Goal: Transaction & Acquisition: Purchase product/service

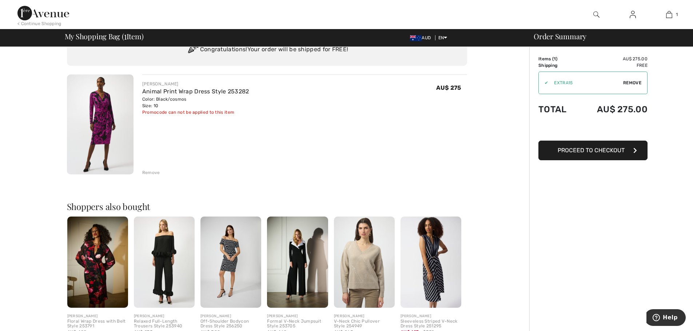
scroll to position [73, 0]
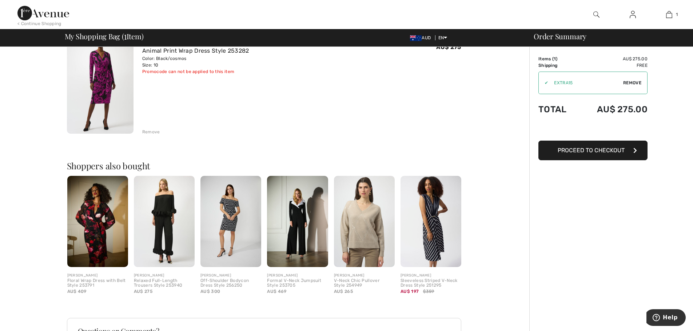
click at [607, 151] on span "Proceed to Checkout" at bounding box center [591, 150] width 67 height 7
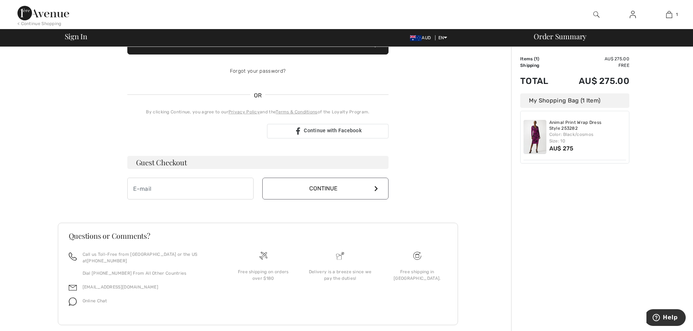
scroll to position [125, 0]
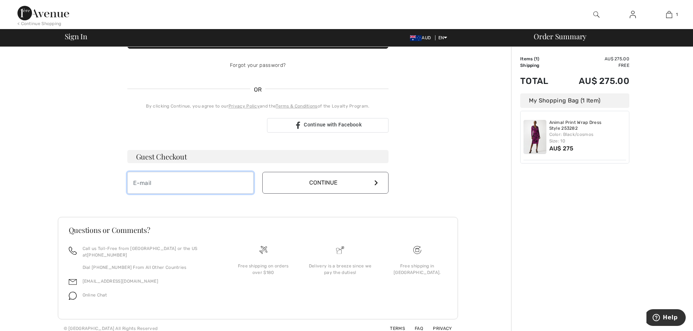
click at [198, 182] on input "email" at bounding box center [190, 183] width 126 height 22
type input "rosetta@rtlegal.com.au"
click at [338, 185] on button "Continue" at bounding box center [325, 183] width 126 height 22
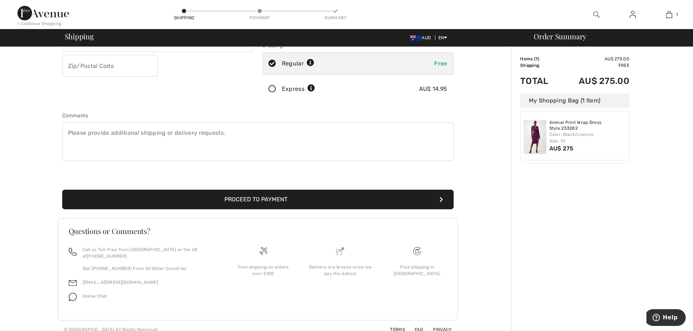
scroll to position [136, 0]
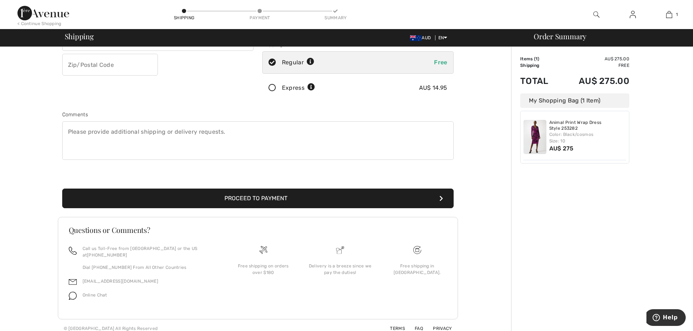
click at [303, 200] on button "Proceed to Payment" at bounding box center [257, 199] width 391 height 20
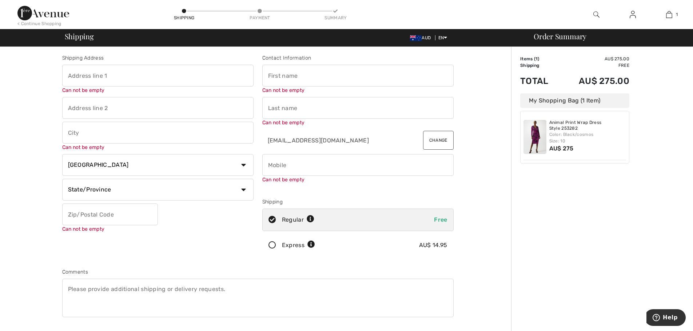
scroll to position [0, 0]
click at [87, 81] on input "text" at bounding box center [157, 77] width 191 height 22
type input "92 St James Road"
type input "Heidelberg"
select select "AU"
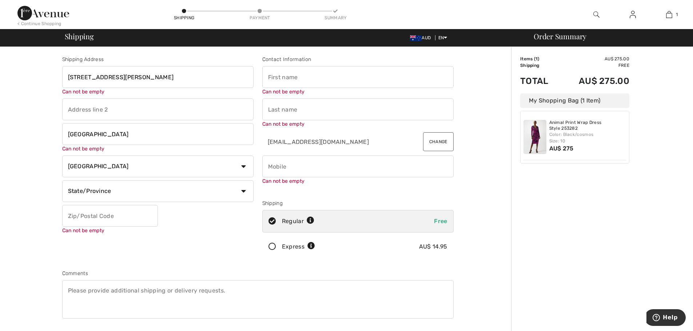
type input "3084"
type input "Rosetta"
type input "Traficante"
type input "94595764"
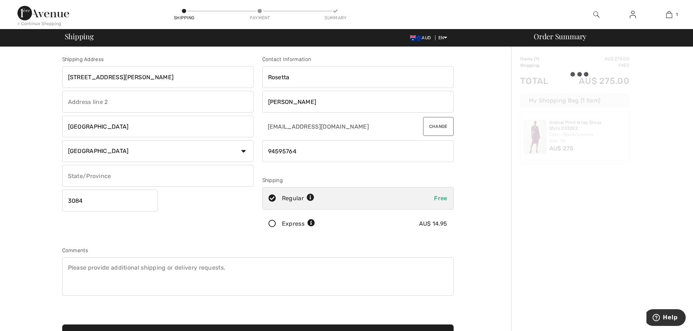
type input "Vic"
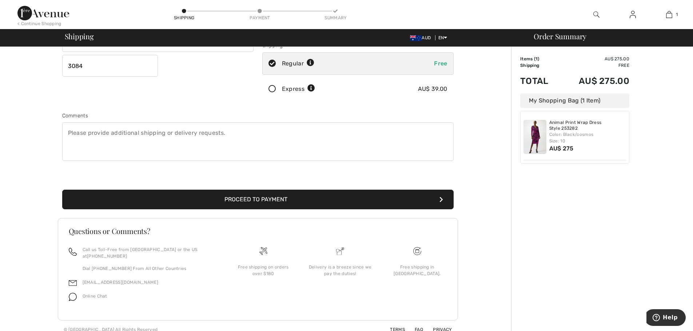
scroll to position [136, 0]
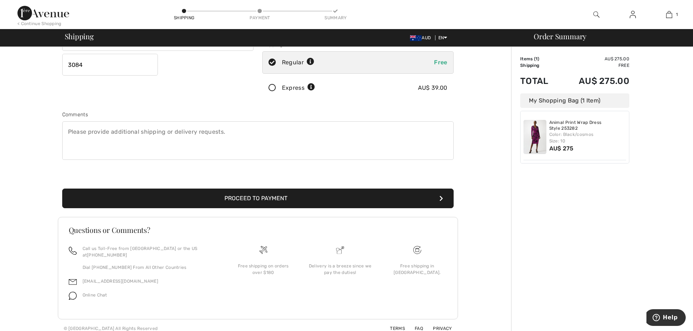
click at [304, 200] on button "Proceed to Payment" at bounding box center [257, 199] width 391 height 20
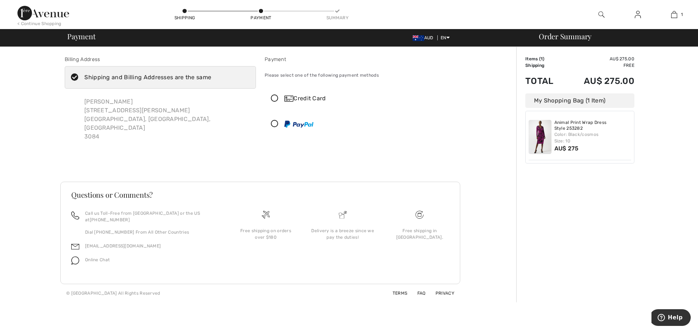
click at [311, 102] on div "Credit Card" at bounding box center [367, 98] width 167 height 9
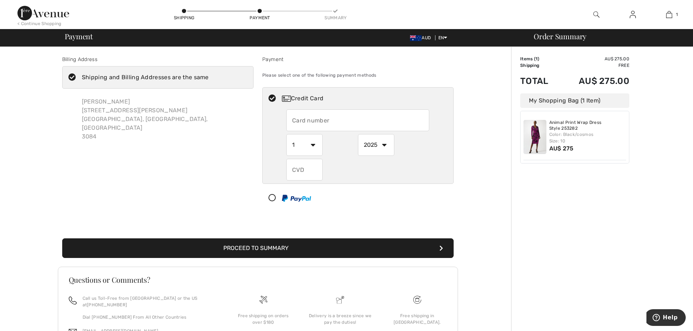
click at [312, 117] on input "text" at bounding box center [357, 120] width 143 height 22
type input "[CREDIT_CARD_NUMBER]"
click at [317, 146] on select "1 2 3 4 5 6 7 8 9 10 11 12" at bounding box center [304, 145] width 36 height 22
select select "2"
click at [286, 134] on select "1 2 3 4 5 6 7 8 9 10 11 12" at bounding box center [304, 145] width 36 height 22
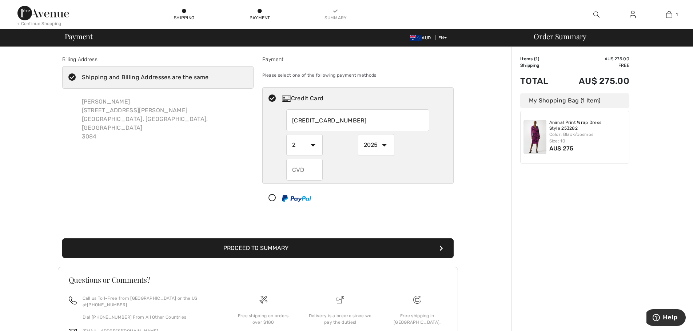
click at [379, 145] on select "2025 2026 2027 2028 2029 2030 2031 2032 2033 2034 2035" at bounding box center [376, 145] width 36 height 22
select select "2028"
click at [358, 134] on select "2025 2026 2027 2028 2029 2030 2031 2032 2033 2034 2035" at bounding box center [376, 145] width 36 height 22
click at [307, 172] on input "text" at bounding box center [304, 170] width 36 height 22
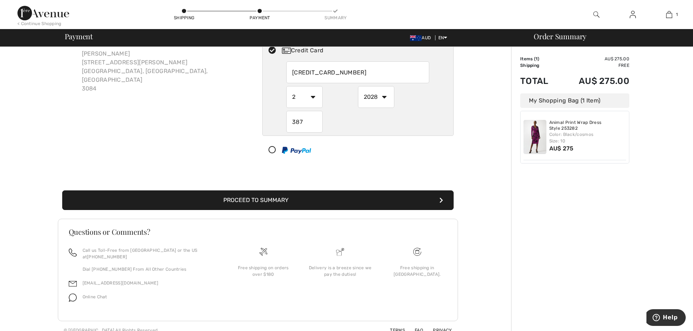
scroll to position [50, 0]
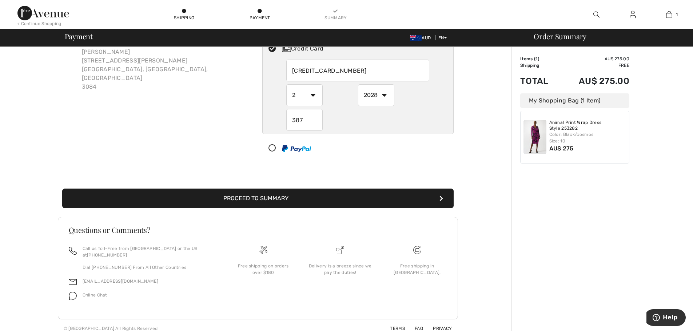
type input "387"
click at [325, 200] on button "Proceed to Summary" at bounding box center [257, 199] width 391 height 20
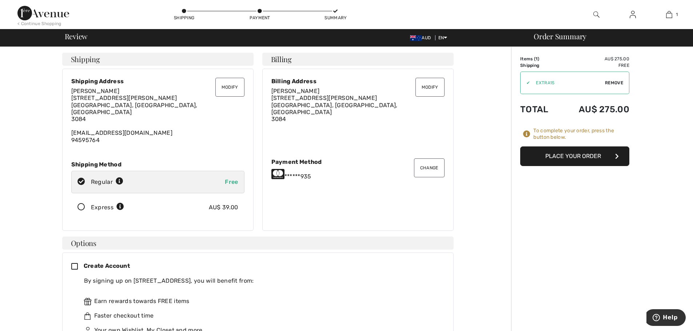
click at [584, 154] on button "Place Your Order" at bounding box center [574, 157] width 109 height 20
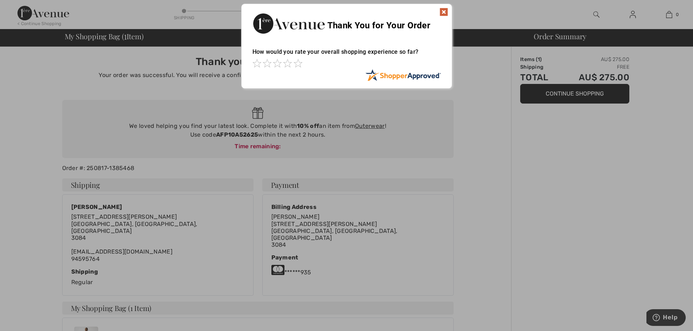
click at [288, 68] on div at bounding box center [346, 64] width 188 height 10
click at [294, 66] on span at bounding box center [298, 63] width 9 height 9
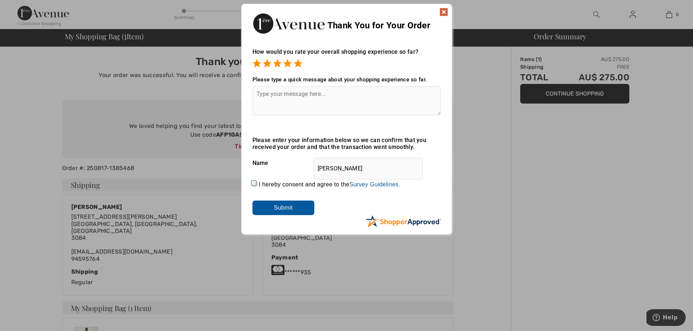
click at [257, 187] on div "I hereby consent and agree to the By submitting a review, you grant permission …" at bounding box center [346, 184] width 188 height 17
click at [255, 184] on input "I hereby consent and agree to the By submitting a review, you grant permission …" at bounding box center [254, 184] width 5 height 5
checkbox input "true"
click at [270, 207] on input "Submit" at bounding box center [283, 208] width 62 height 15
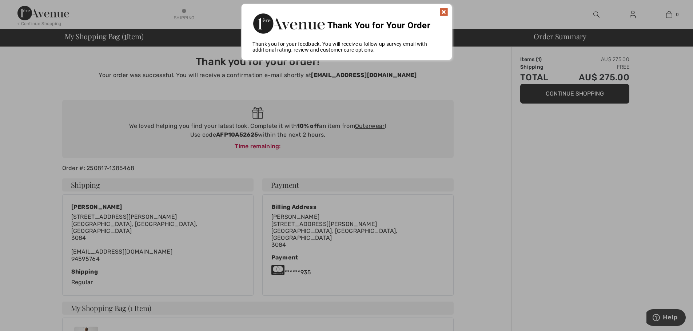
click at [445, 12] on img at bounding box center [443, 12] width 9 height 9
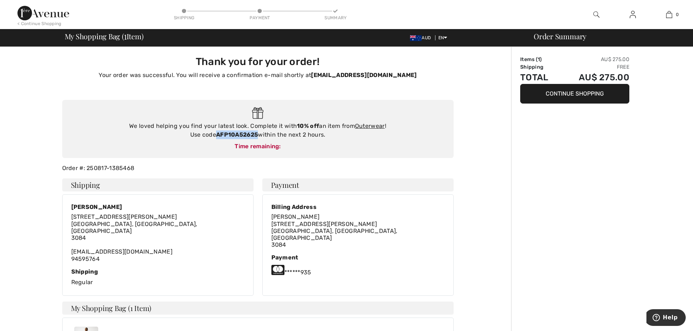
drag, startPoint x: 258, startPoint y: 135, endPoint x: 217, endPoint y: 133, distance: 40.4
click at [217, 133] on strong "AFP10A52625" at bounding box center [237, 134] width 42 height 7
copy strong "AFP10A52625"
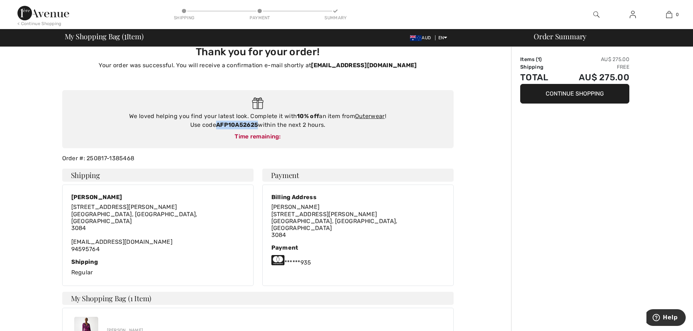
scroll to position [8, 0]
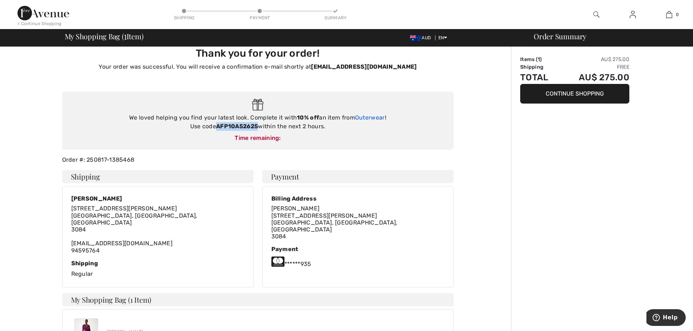
click at [378, 120] on link "Outerwear" at bounding box center [370, 117] width 30 height 7
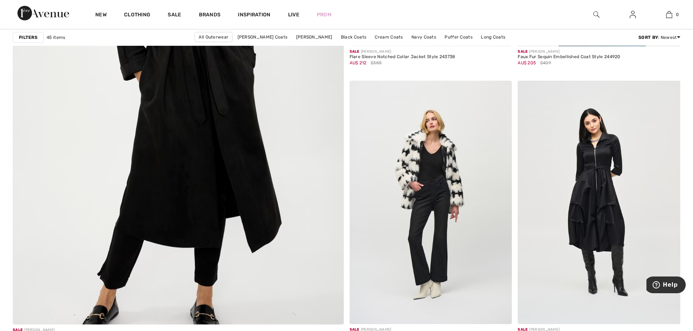
scroll to position [2546, 0]
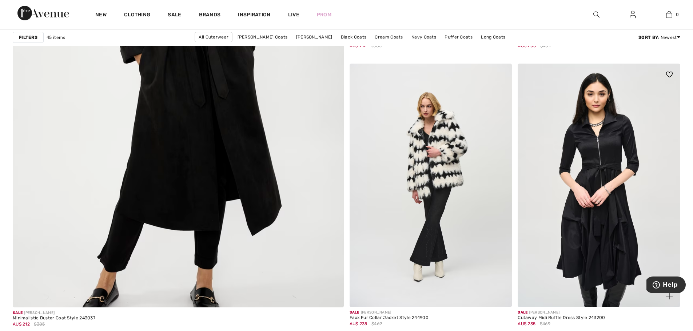
click at [611, 169] on img at bounding box center [599, 186] width 163 height 244
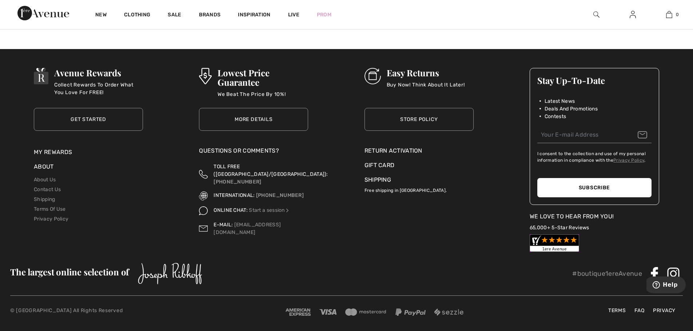
scroll to position [4110, 0]
